Goal: Task Accomplishment & Management: Manage account settings

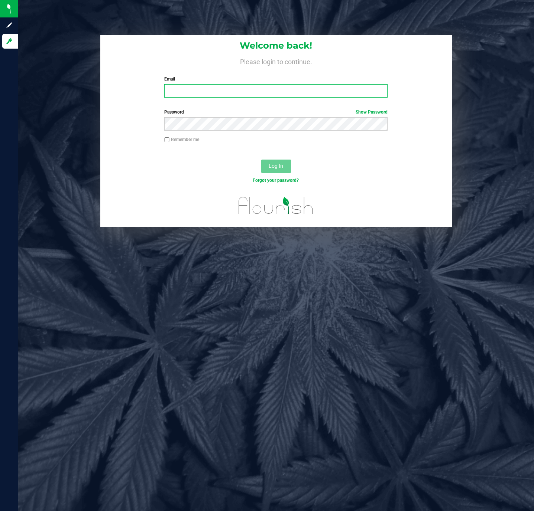
click at [188, 91] on input "Email" at bounding box center [275, 90] width 223 height 13
type input "[EMAIL_ADDRESS][DOMAIN_NAME]"
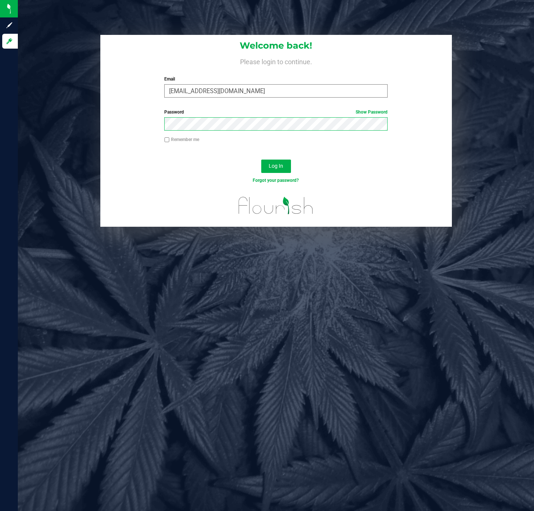
click at [261, 160] on button "Log In" at bounding box center [276, 166] width 30 height 13
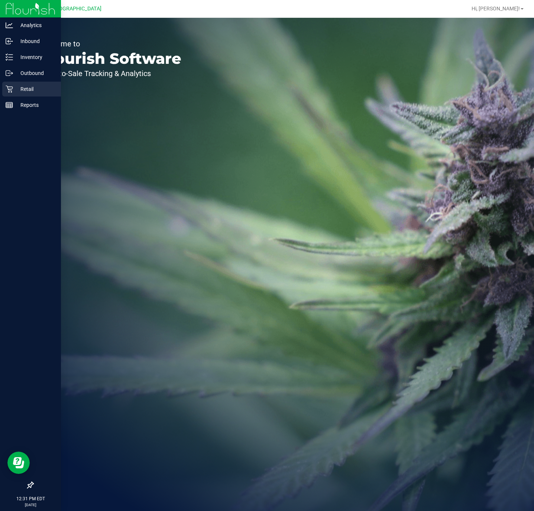
click at [24, 95] on div "Retail" at bounding box center [31, 89] width 59 height 15
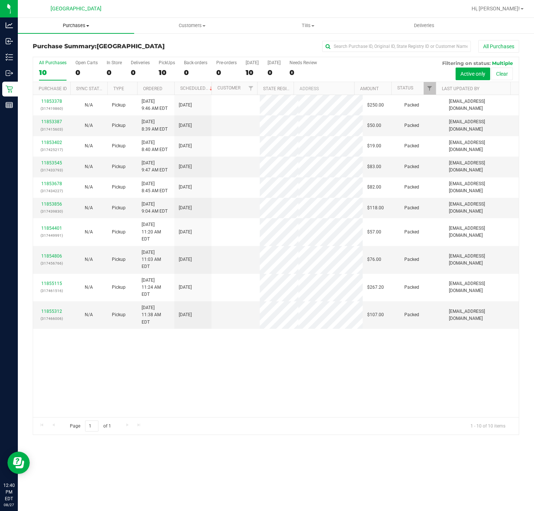
click at [71, 27] on span "Purchases" at bounding box center [76, 25] width 116 height 7
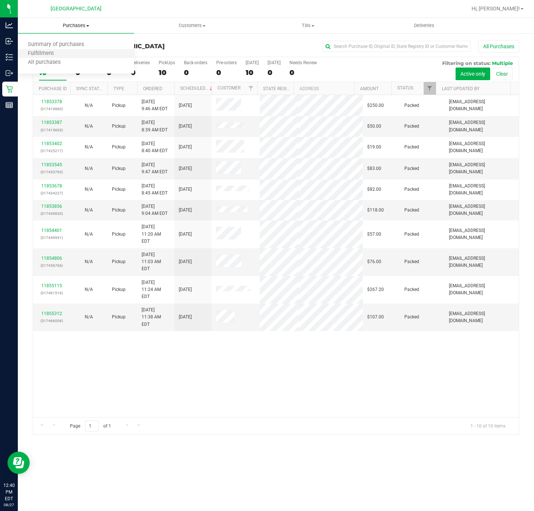
click at [66, 55] on li "Fulfillment" at bounding box center [76, 53] width 116 height 9
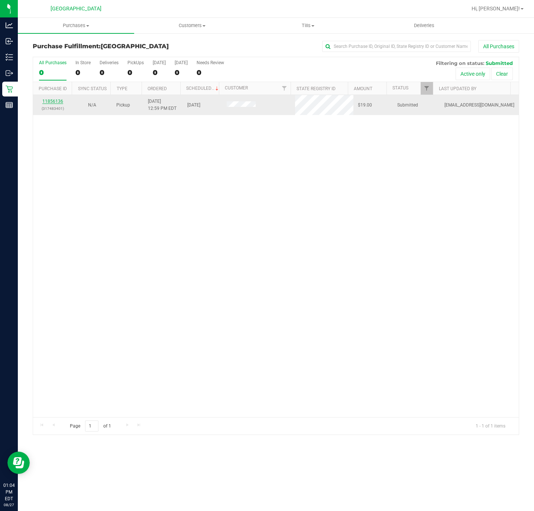
click at [59, 102] on link "11856136" at bounding box center [52, 101] width 21 height 5
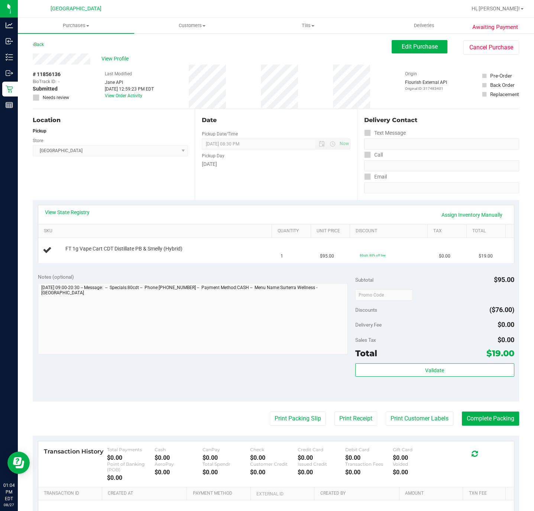
click at [137, 271] on div "Notes (optional) Subtotal $95.00 Discounts ($76.00) Delivery Fee $0.00 Sales Ta…" at bounding box center [276, 335] width 486 height 134
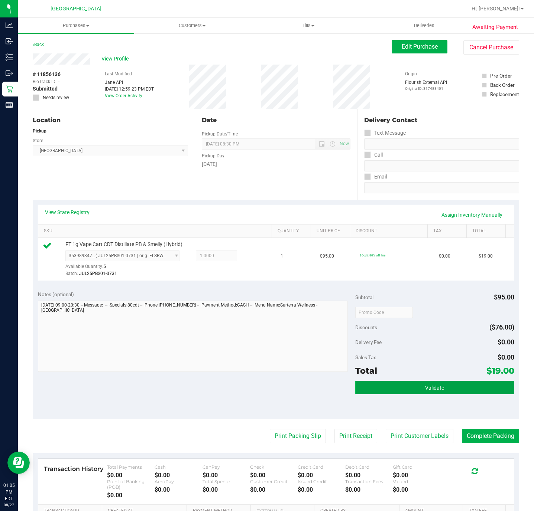
click at [413, 392] on button "Validate" at bounding box center [434, 387] width 159 height 13
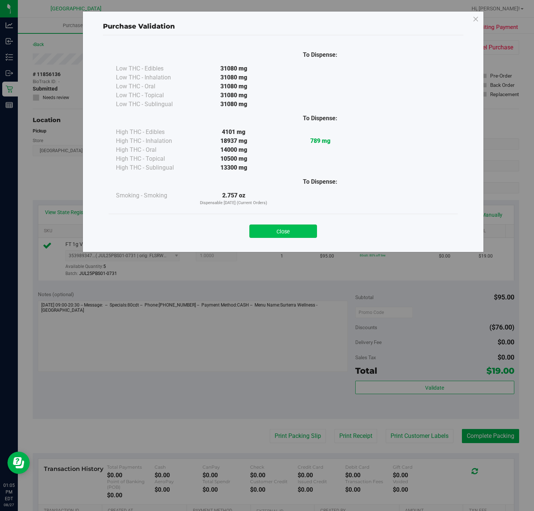
click at [287, 229] on button "Close" at bounding box center [283, 231] width 68 height 13
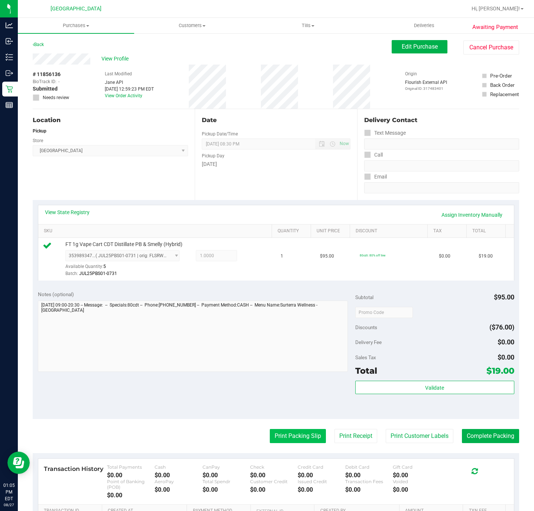
click at [273, 436] on button "Print Packing Slip" at bounding box center [298, 436] width 56 height 14
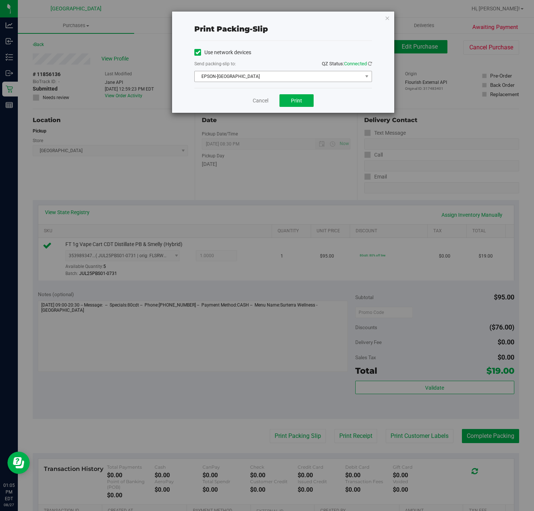
click at [277, 79] on span "EPSON-CYPRUS" at bounding box center [278, 76] width 167 height 10
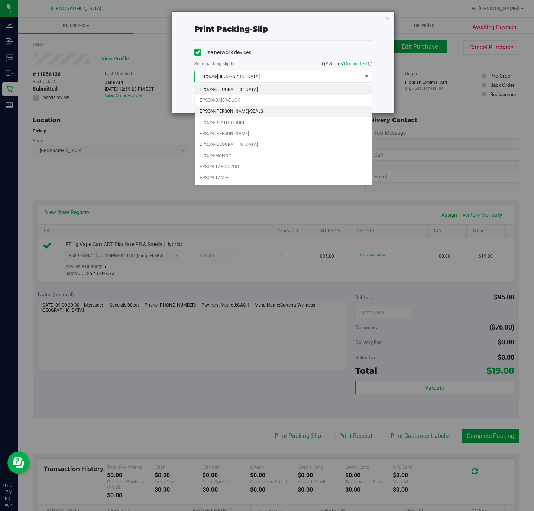
click at [243, 108] on li "EPSON-DAN-SEALS" at bounding box center [283, 111] width 176 height 11
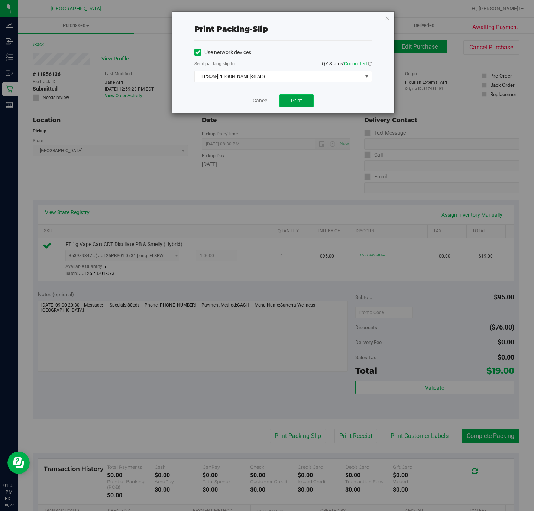
click at [290, 100] on button "Print" at bounding box center [296, 100] width 34 height 13
click at [388, 15] on icon "button" at bounding box center [386, 17] width 5 height 9
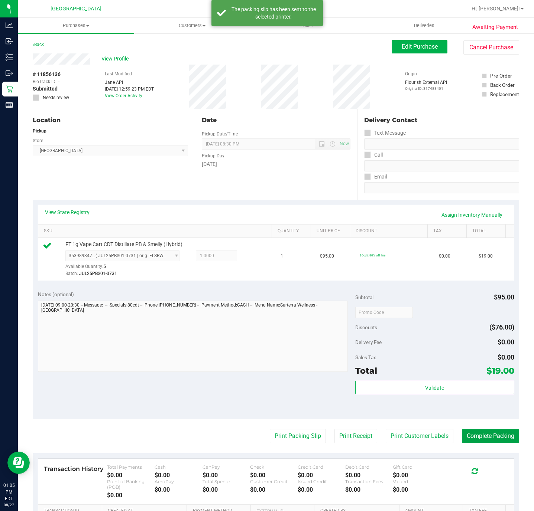
click at [468, 437] on button "Complete Packing" at bounding box center [490, 436] width 57 height 14
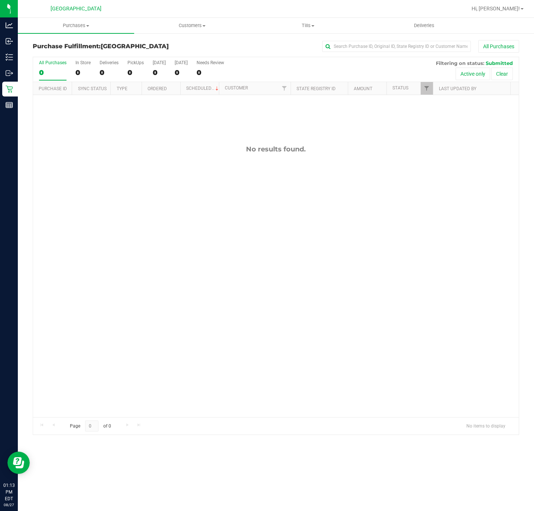
click at [165, 260] on div "No results found." at bounding box center [275, 281] width 485 height 372
click at [82, 25] on span "Purchases" at bounding box center [76, 25] width 116 height 7
click at [79, 48] on li "Summary of purchases" at bounding box center [76, 44] width 116 height 9
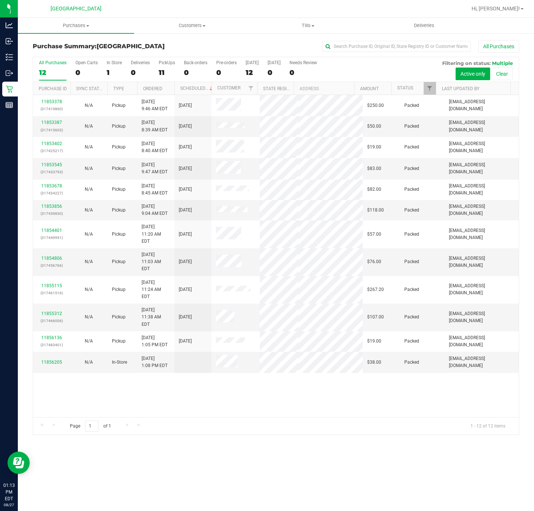
click at [156, 403] on div "11853378 (317419860) N/A Pickup 8/27/2025 9:46 AM EDT 8/27/2025 $250.00 Packed …" at bounding box center [275, 256] width 485 height 322
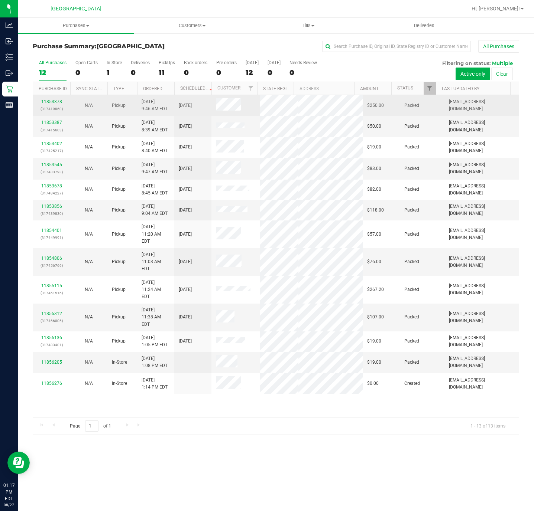
click at [57, 103] on link "11853378" at bounding box center [51, 101] width 21 height 5
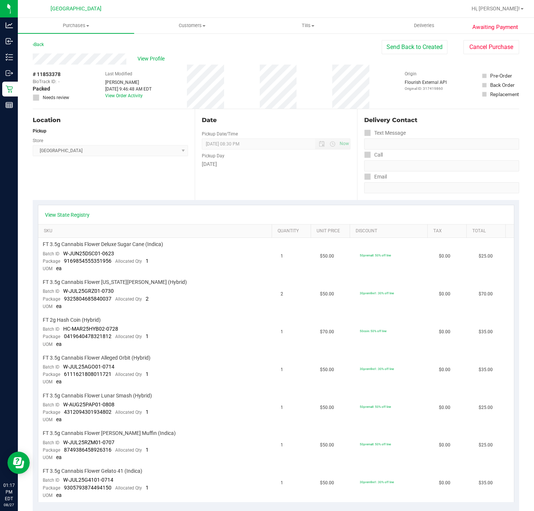
click at [263, 168] on div "Wednesday" at bounding box center [276, 164] width 148 height 8
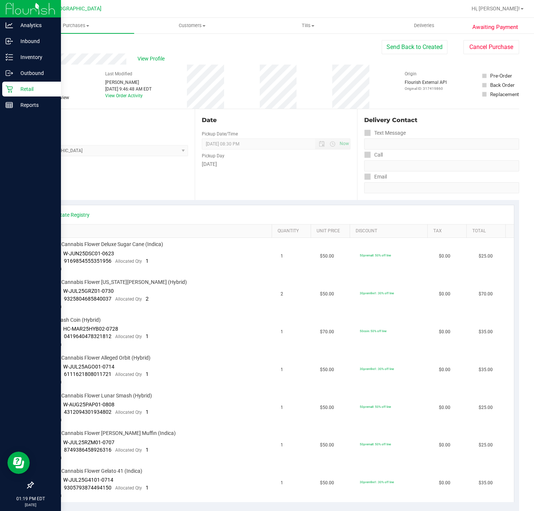
drag, startPoint x: 16, startPoint y: 91, endPoint x: 20, endPoint y: 95, distance: 6.0
click at [17, 91] on p "Retail" at bounding box center [35, 89] width 45 height 9
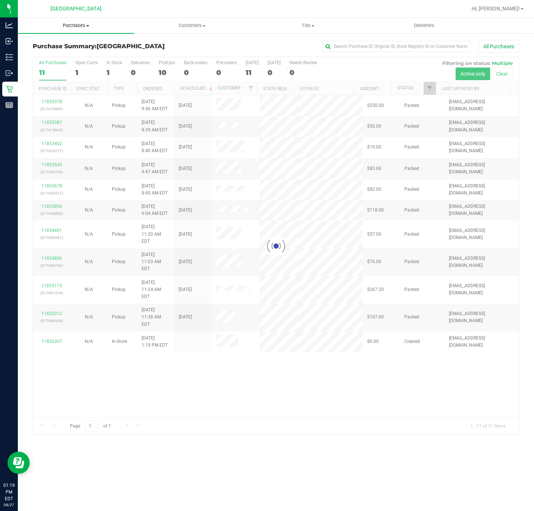
click at [80, 28] on span "Purchases" at bounding box center [76, 25] width 116 height 7
click at [60, 50] on span "Fulfillment" at bounding box center [41, 53] width 46 height 6
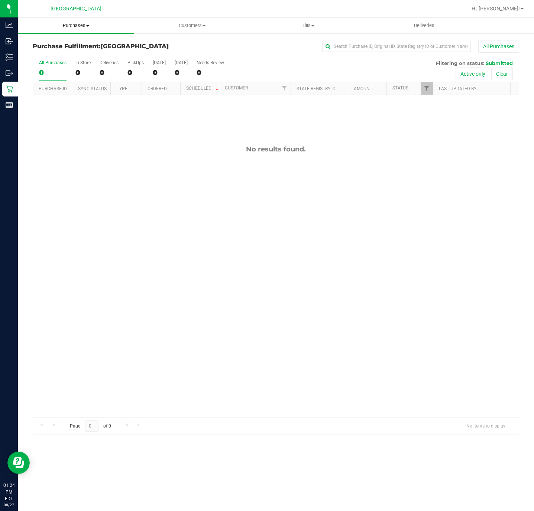
click at [79, 26] on span "Purchases" at bounding box center [76, 25] width 116 height 7
click at [68, 49] on li "Fulfillment" at bounding box center [76, 53] width 116 height 9
drag, startPoint x: 77, startPoint y: 23, endPoint x: 70, endPoint y: 31, distance: 10.3
click at [76, 24] on span "Purchases" at bounding box center [76, 25] width 116 height 7
click at [68, 43] on span "Summary of purchases" at bounding box center [56, 45] width 76 height 6
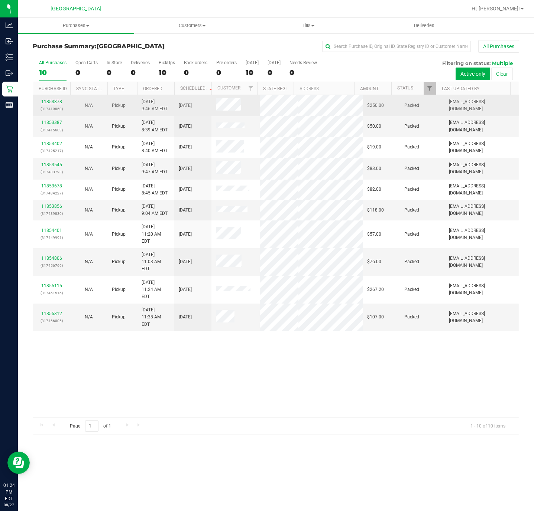
click at [56, 104] on link "11853378" at bounding box center [51, 101] width 21 height 5
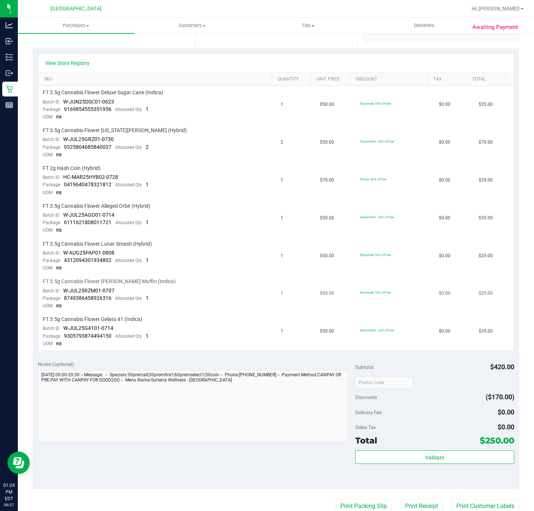
scroll to position [167, 0]
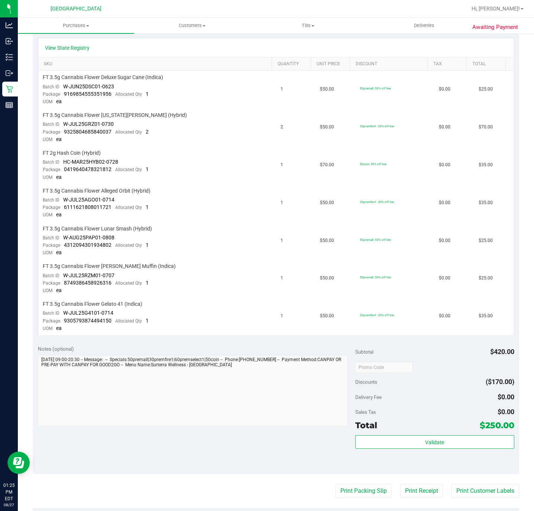
click at [102, 345] on div "Notes (optional)" at bounding box center [196, 348] width 317 height 7
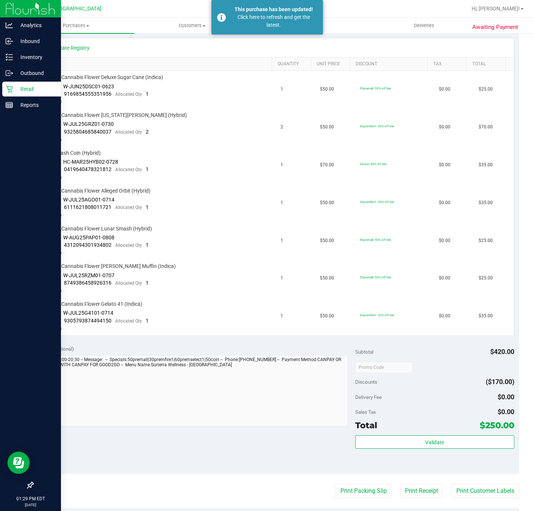
drag, startPoint x: 21, startPoint y: 88, endPoint x: 36, endPoint y: 94, distance: 15.9
click at [22, 88] on p "Retail" at bounding box center [35, 89] width 45 height 9
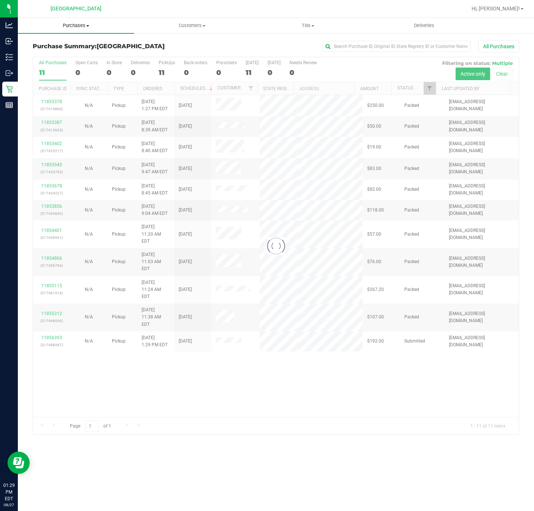
click at [87, 26] on span at bounding box center [87, 25] width 3 height 1
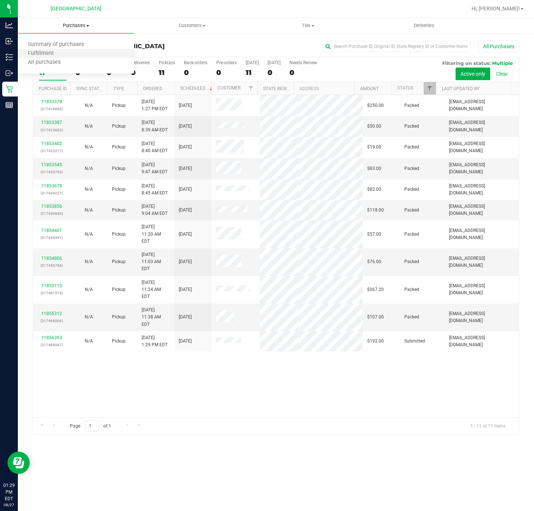
click at [66, 51] on li "Fulfillment" at bounding box center [76, 53] width 116 height 9
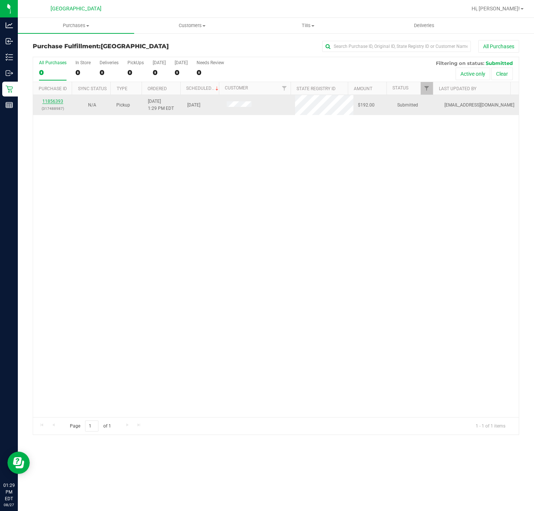
click at [49, 101] on link "11856393" at bounding box center [52, 101] width 21 height 5
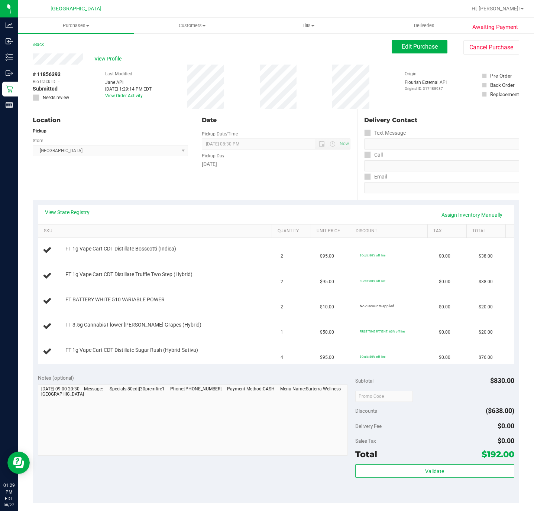
click at [72, 207] on div "View State Registry Assign Inventory Manually" at bounding box center [275, 214] width 475 height 19
click at [84, 215] on link "View State Registry" at bounding box center [67, 212] width 45 height 7
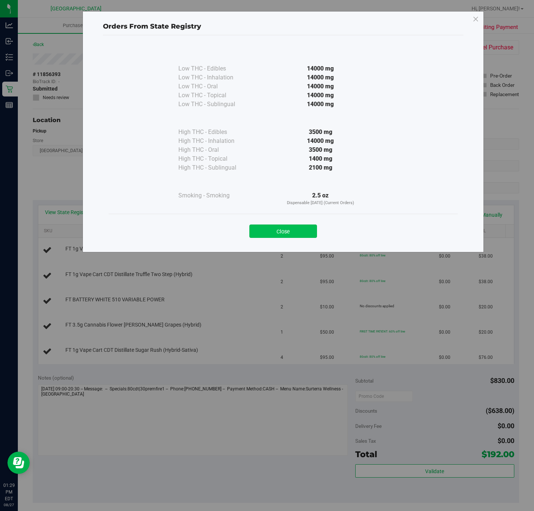
click at [275, 230] on button "Close" at bounding box center [283, 231] width 68 height 13
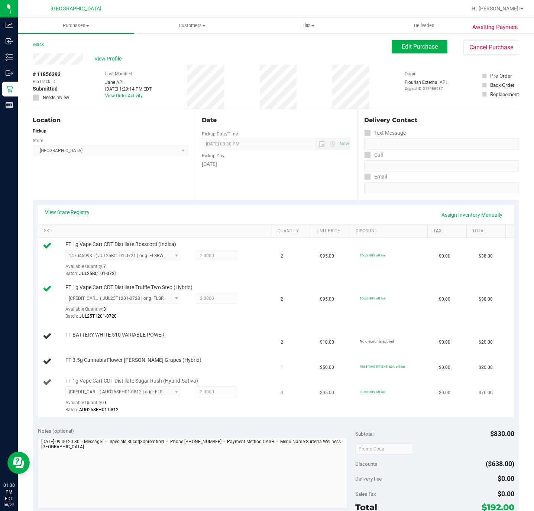
click at [105, 385] on span "FT 1g Vape Cart CDT Distillate Sugar Rush (Hybrid-Sativa)" at bounding box center [131, 381] width 133 height 7
copy div "FT 1g Vape Cart CDT Distillate Sugar Rush (Hybrid-Sativa)"
click at [132, 182] on div "Location Pickup Store Deerfield Beach WC Select Store Bonita Springs WC Boynton…" at bounding box center [114, 154] width 162 height 91
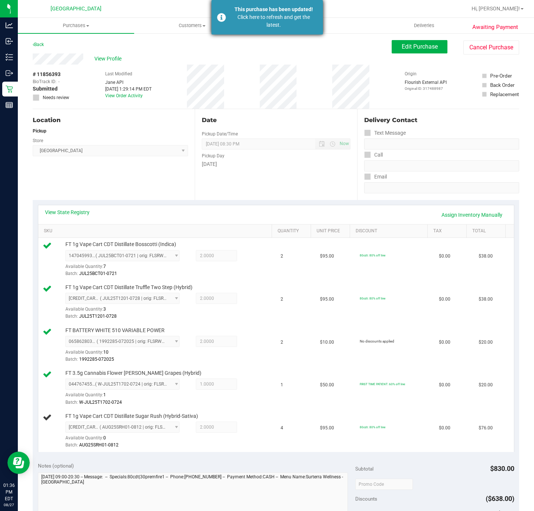
click at [272, 16] on div "Click here to refresh and get the latest." at bounding box center [273, 21] width 87 height 16
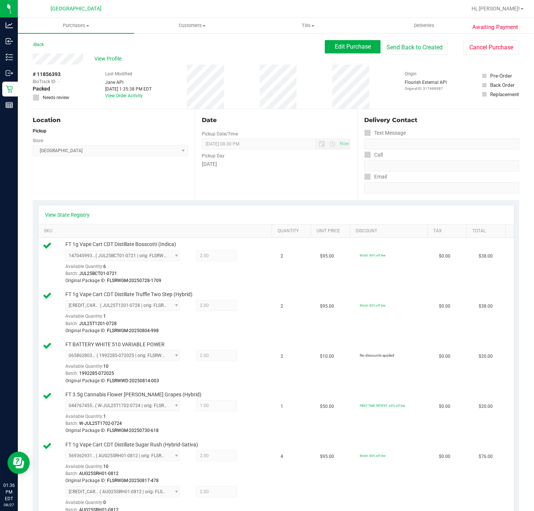
click at [164, 182] on div "Location Pickup Store Deerfield Beach WC Select Store Bonita Springs WC Boynton…" at bounding box center [114, 154] width 162 height 91
click at [18, 87] on div "Awaiting Payment Back Edit Purchase Send Back to Created Cancel Purchase View P…" at bounding box center [276, 445] width 516 height 824
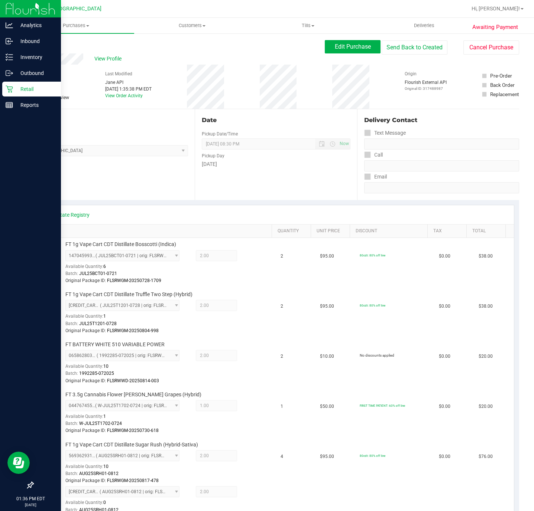
click at [16, 90] on p "Retail" at bounding box center [35, 89] width 45 height 9
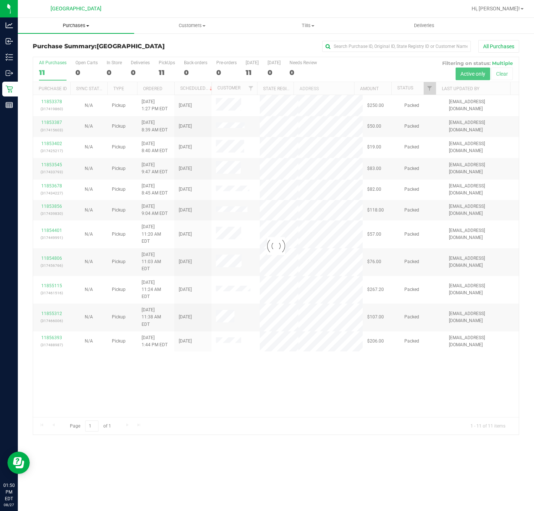
click at [81, 28] on span "Purchases" at bounding box center [76, 25] width 116 height 7
click at [63, 52] on li "Fulfillment" at bounding box center [76, 53] width 116 height 9
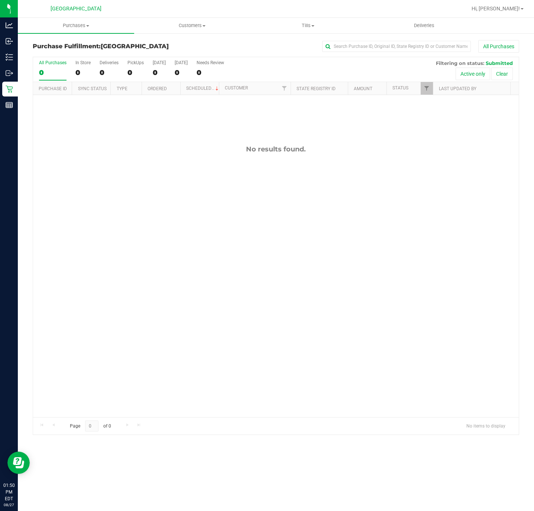
click at [179, 218] on div "No results found." at bounding box center [275, 281] width 485 height 372
click at [204, 311] on div at bounding box center [275, 246] width 485 height 378
click at [151, 206] on div "No results found." at bounding box center [275, 281] width 485 height 372
drag, startPoint x: 186, startPoint y: 295, endPoint x: 198, endPoint y: 301, distance: 12.6
click at [186, 295] on div "No results found." at bounding box center [275, 281] width 485 height 372
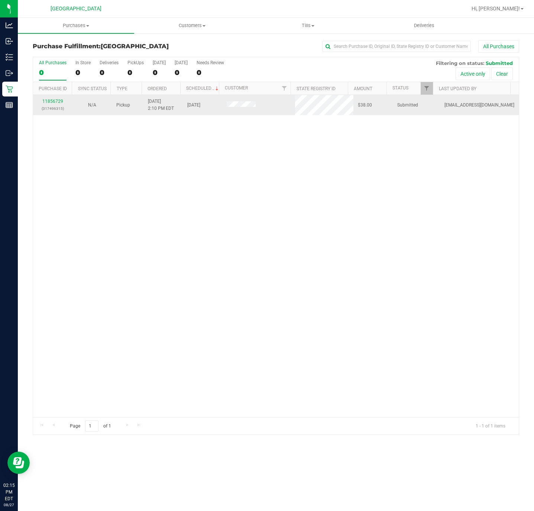
click at [55, 97] on td "11856729 (317496315)" at bounding box center [52, 105] width 39 height 20
click at [57, 102] on link "11856729" at bounding box center [52, 101] width 21 height 5
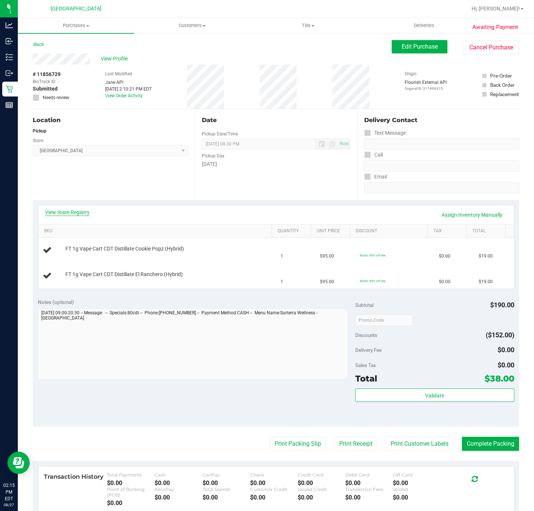
click at [72, 211] on link "View State Registry" at bounding box center [67, 212] width 45 height 7
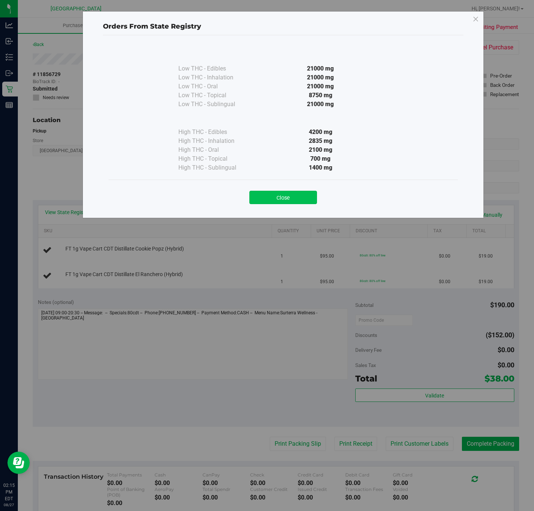
click at [268, 195] on button "Close" at bounding box center [283, 197] width 68 height 13
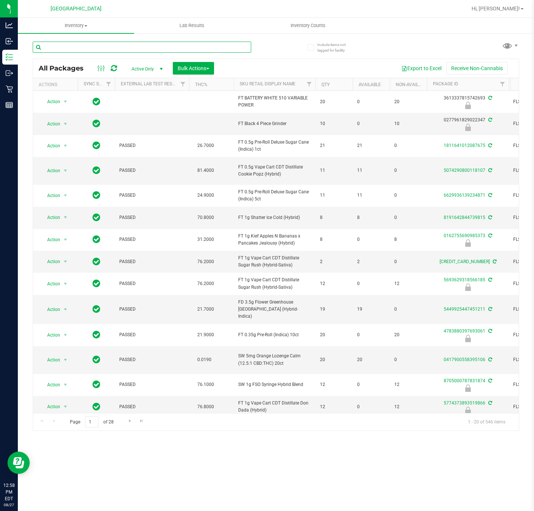
click at [132, 45] on input "text" at bounding box center [142, 47] width 218 height 11
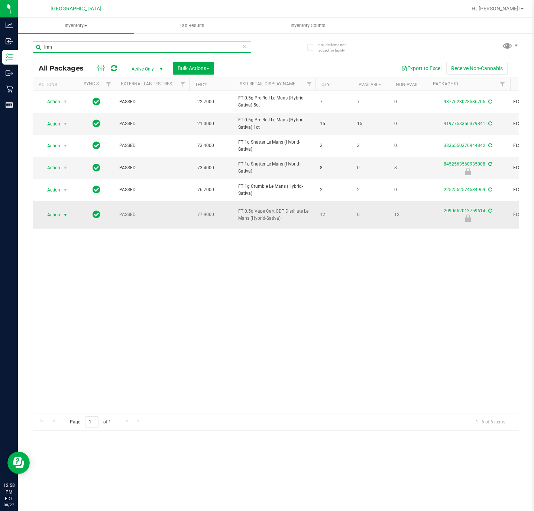
type input "lmn"
click at [69, 217] on span "select" at bounding box center [65, 215] width 9 height 10
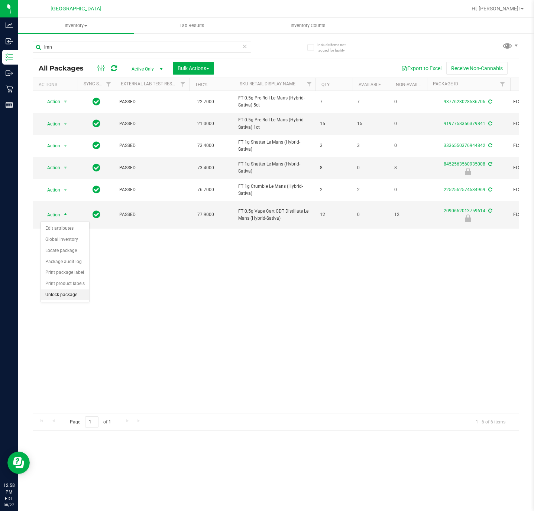
click at [69, 297] on li "Unlock package" at bounding box center [65, 295] width 48 height 11
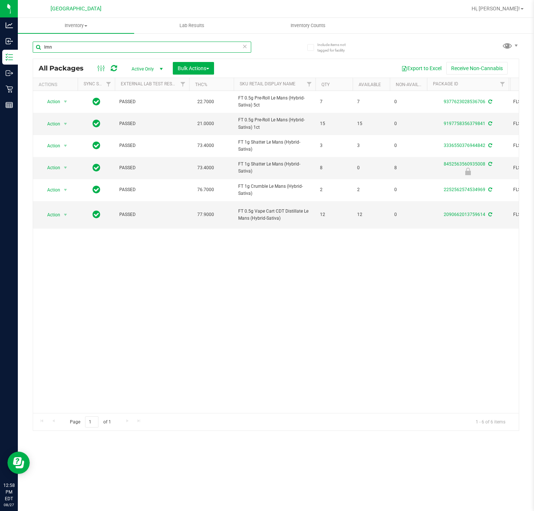
click at [84, 49] on input "lmn" at bounding box center [142, 47] width 218 height 11
type input "l"
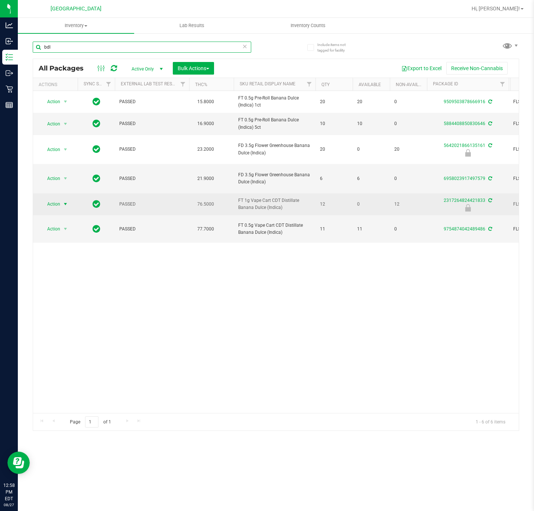
type input "bdl"
click at [64, 201] on span "select" at bounding box center [65, 204] width 6 height 6
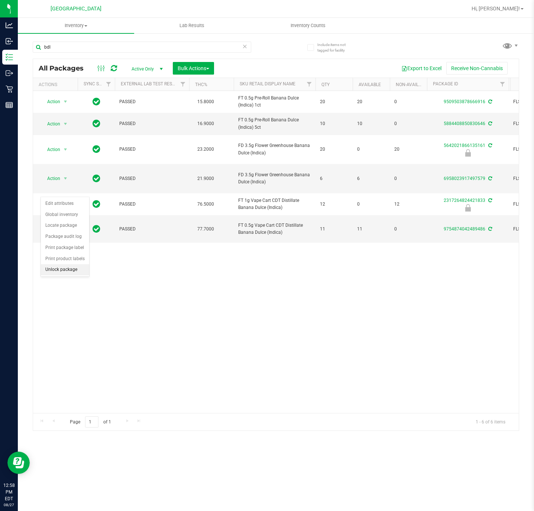
click at [61, 273] on li "Unlock package" at bounding box center [65, 269] width 48 height 11
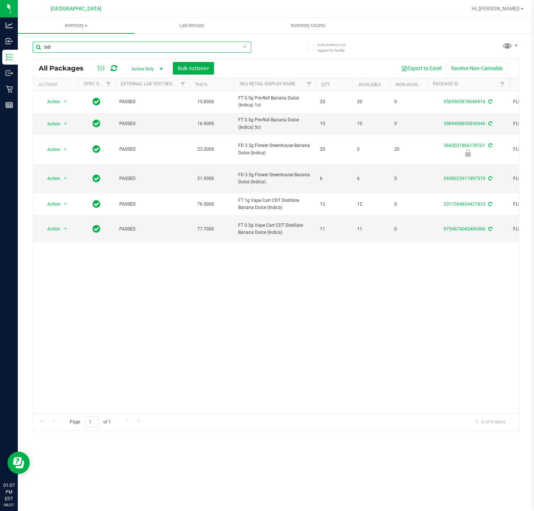
click at [81, 48] on input "bdl" at bounding box center [142, 47] width 218 height 11
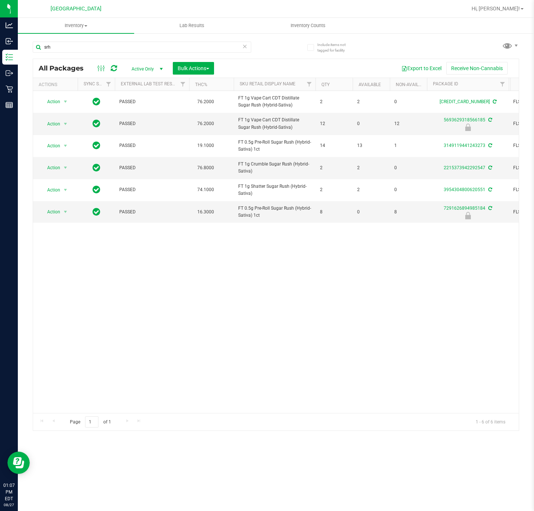
click at [282, 310] on div "Action Action Adjust qty Create package Edit attributes Global inventory Locate…" at bounding box center [275, 252] width 485 height 322
click at [145, 50] on input "srh" at bounding box center [142, 47] width 218 height 11
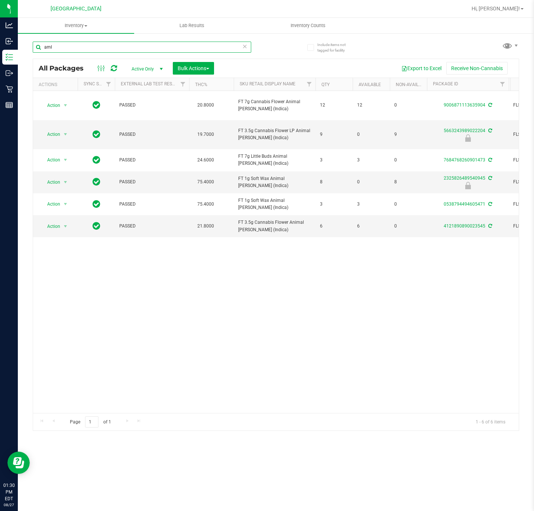
click at [118, 52] on input "aml" at bounding box center [142, 47] width 218 height 11
paste input "FT 1g Vape Cart CDT Distillate Sugar Rush (Hybrid-Sativa)"
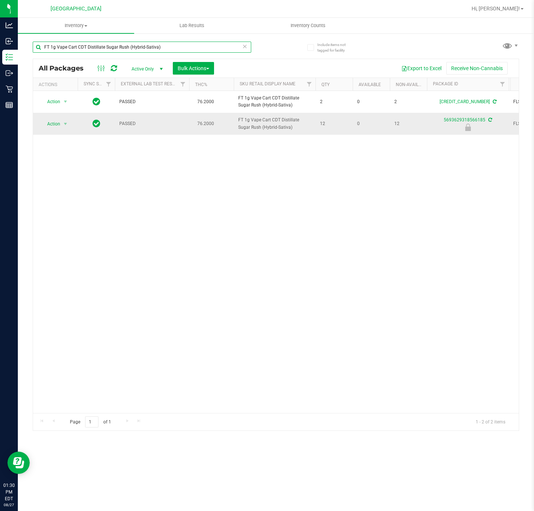
type input "FT 1g Vape Cart CDT Distillate Sugar Rush (Hybrid-Sativa)"
click at [66, 129] on span "select" at bounding box center [65, 124] width 9 height 10
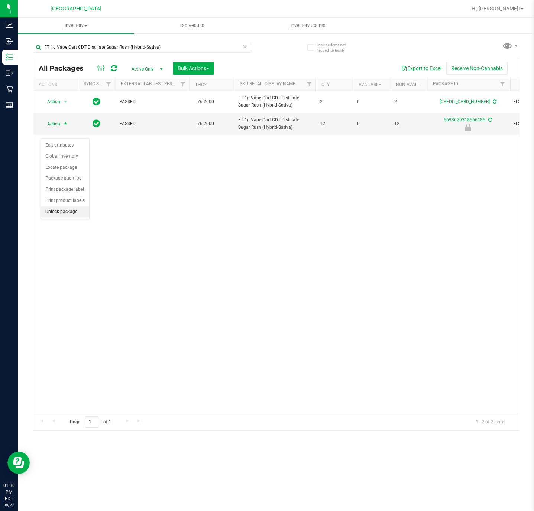
click at [64, 215] on li "Unlock package" at bounding box center [65, 211] width 48 height 11
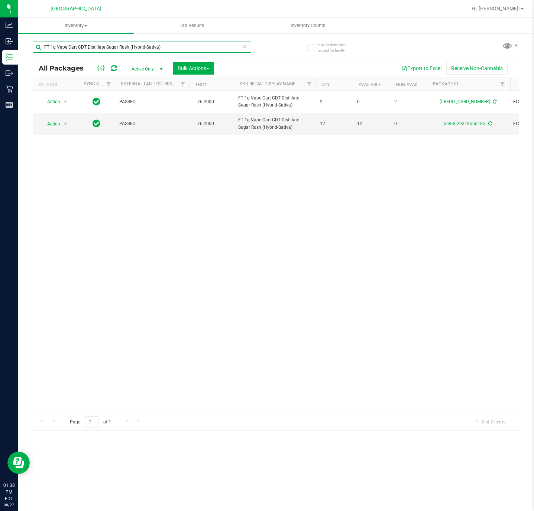
click at [129, 43] on input "FT 1g Vape Cart CDT Distillate Sugar Rush (Hybrid-Sativa)" at bounding box center [142, 47] width 218 height 11
drag, startPoint x: 105, startPoint y: 48, endPoint x: 426, endPoint y: 75, distance: 321.5
click at [426, 75] on div "FT 1g Vape Cart CDT Distillate Sugar Rush (Hybrid-Sativa) All Packages Active O…" at bounding box center [276, 233] width 486 height 397
type input "FT 1g Vape Cart CDT Distillate app"
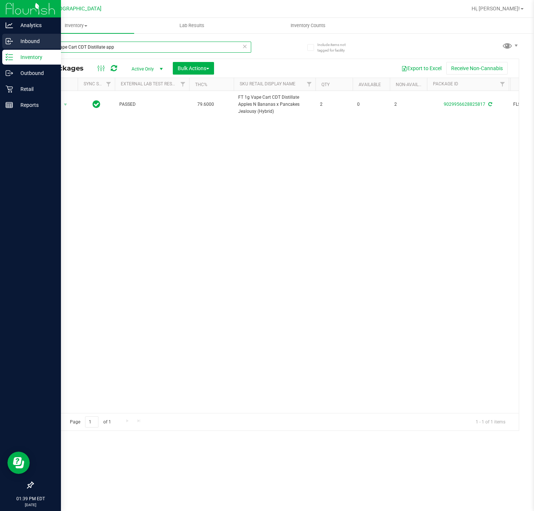
drag, startPoint x: 130, startPoint y: 47, endPoint x: 1, endPoint y: 46, distance: 128.1
click at [8, 46] on div "Analytics Inbound Inventory Outbound Retail Reports 01:39 PM EDT 08/27/2025 08/…" at bounding box center [267, 255] width 534 height 511
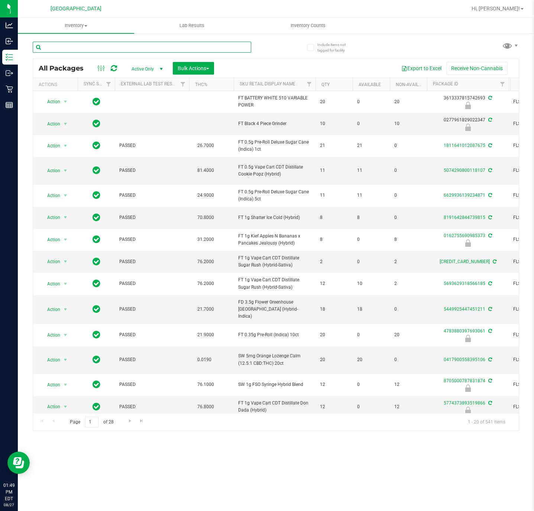
drag, startPoint x: 140, startPoint y: 48, endPoint x: 136, endPoint y: 50, distance: 3.8
click at [139, 48] on input "text" at bounding box center [142, 47] width 218 height 11
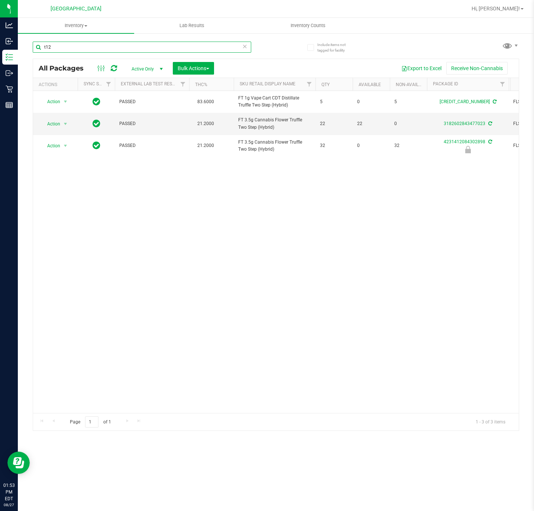
click at [89, 49] on input "t12" at bounding box center [142, 47] width 218 height 11
click at [88, 50] on input "t12" at bounding box center [142, 47] width 218 height 11
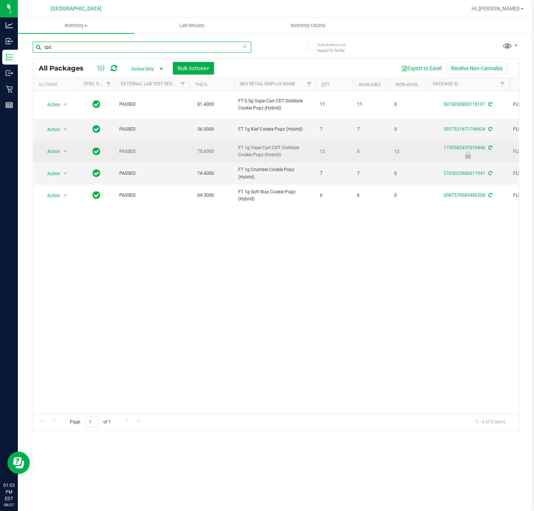
type input "cpz"
click at [55, 146] on td "Action Action Edit attributes Global inventory Locate package Package audit log…" at bounding box center [55, 152] width 45 height 22
click at [55, 151] on span "Action" at bounding box center [50, 151] width 20 height 10
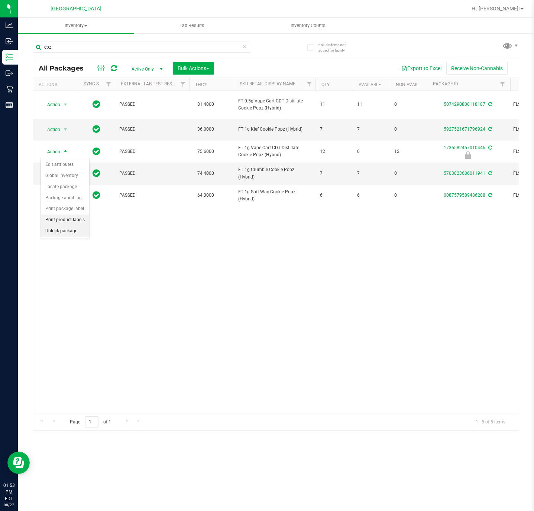
click at [61, 233] on li "Unlock package" at bounding box center [65, 231] width 48 height 11
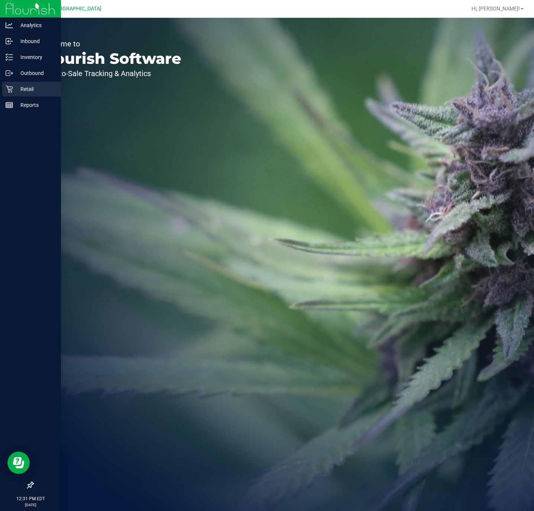
click at [20, 87] on p "Retail" at bounding box center [35, 89] width 45 height 9
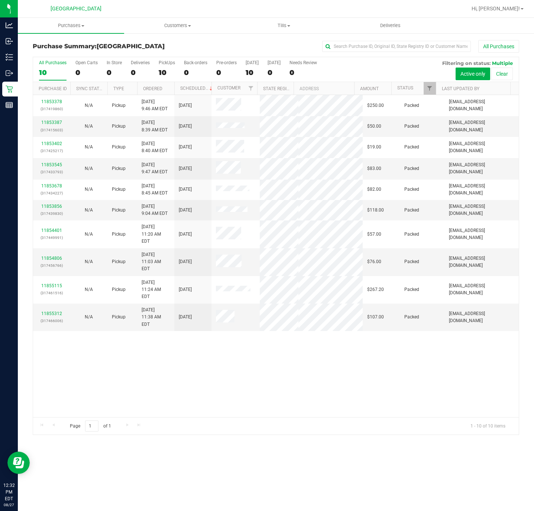
click at [201, 424] on div "Page 1 of 1 1 - 10 of 10 items" at bounding box center [275, 426] width 485 height 18
click at [77, 26] on span "Purchases" at bounding box center [71, 25] width 106 height 7
click at [72, 52] on li "Fulfillment" at bounding box center [71, 53] width 106 height 9
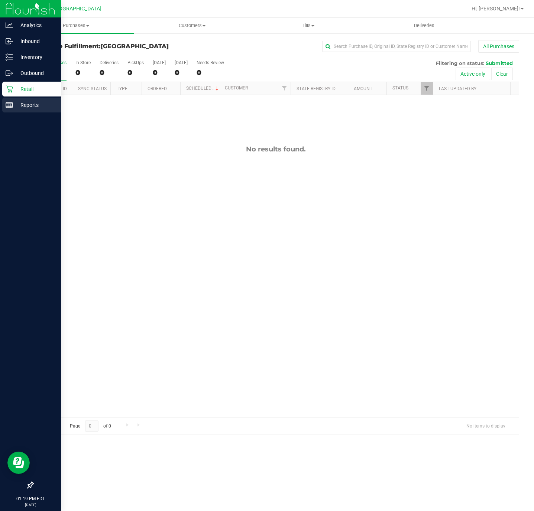
click at [17, 105] on p "Reports" at bounding box center [35, 105] width 45 height 9
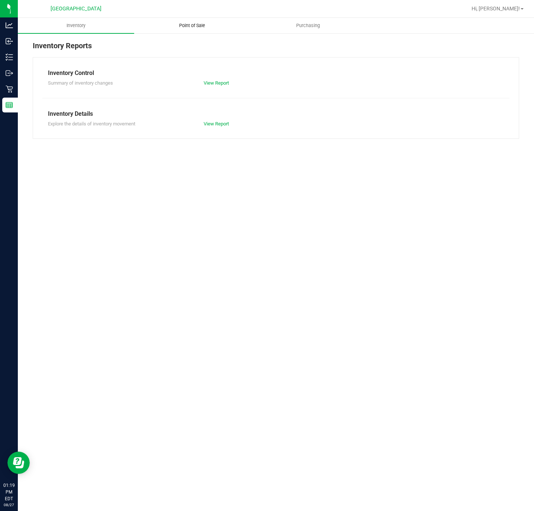
click at [195, 31] on uib-tab-heading "Point of Sale" at bounding box center [191, 25] width 115 height 15
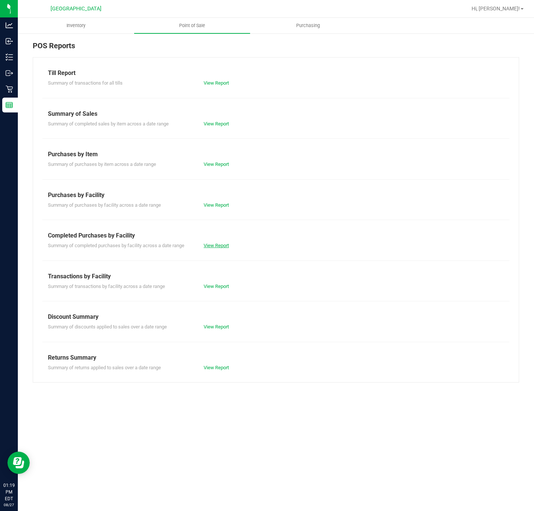
click at [215, 245] on link "View Report" at bounding box center [215, 246] width 25 height 6
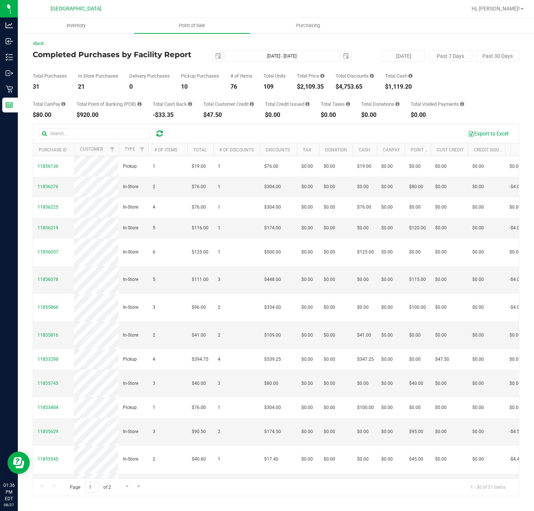
click at [188, 26] on span "Point of Sale" at bounding box center [192, 25] width 46 height 7
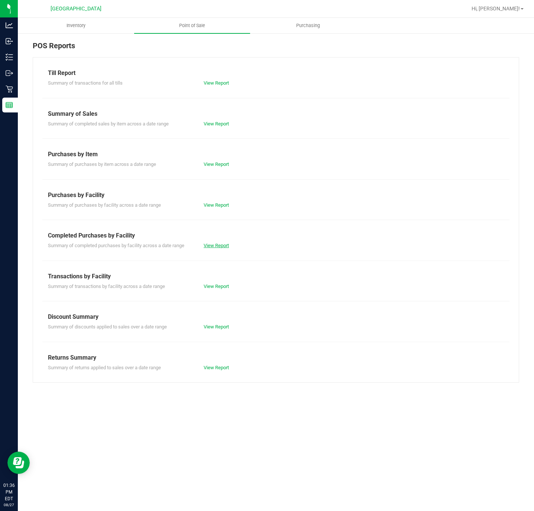
click at [213, 248] on link "View Report" at bounding box center [215, 246] width 25 height 6
